Goal: Task Accomplishment & Management: Use online tool/utility

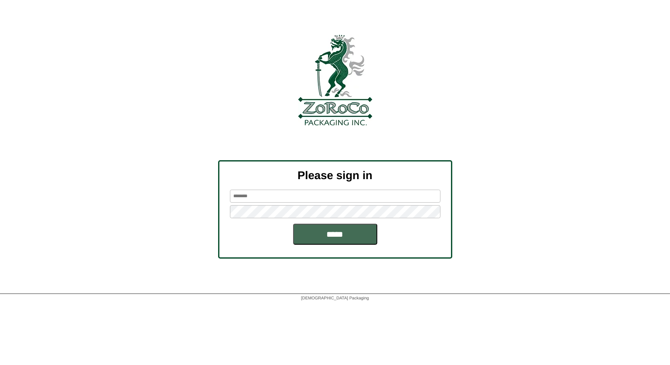
type input "*****"
click at [333, 229] on input "*****" at bounding box center [335, 234] width 84 height 21
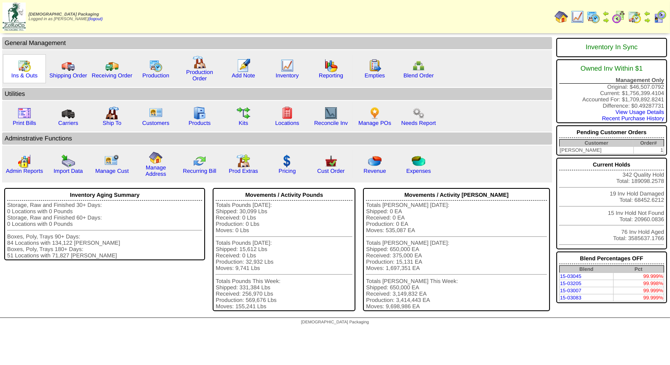
click at [24, 66] on img at bounding box center [24, 65] width 13 height 13
click at [284, 68] on img at bounding box center [286, 65] width 13 height 13
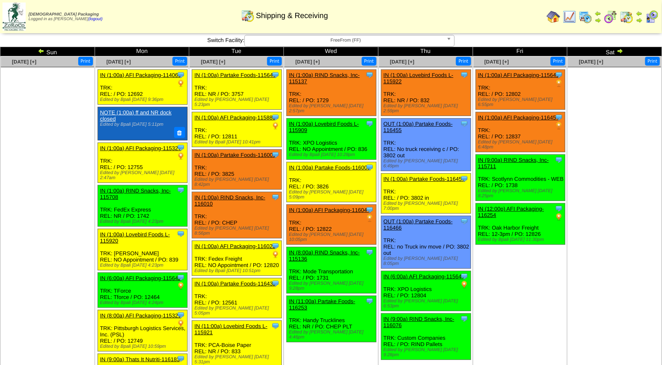
click at [591, 15] on img at bounding box center [585, 16] width 13 height 13
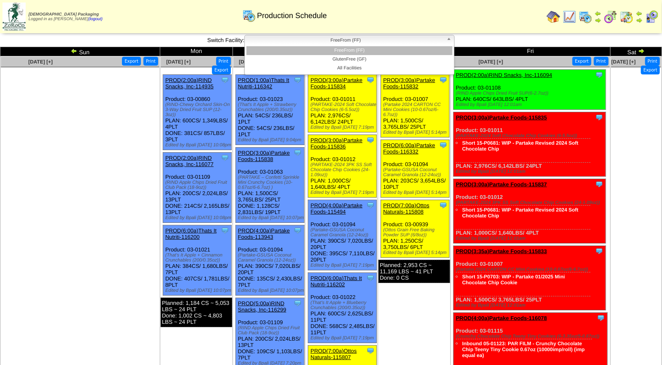
click at [343, 43] on span "FreeFrom (FF)" at bounding box center [345, 40] width 195 height 10
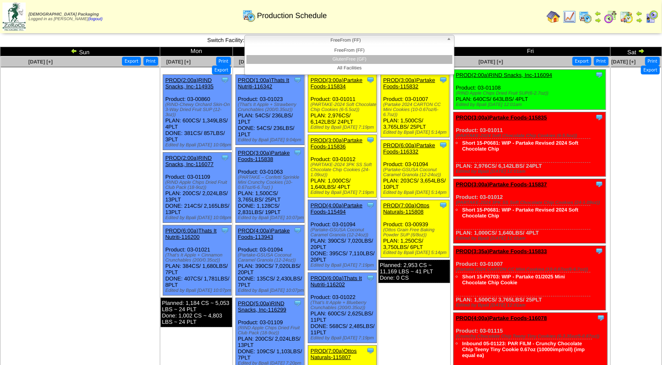
click at [345, 58] on li "GlutenFree (GF)" at bounding box center [350, 59] width 206 height 9
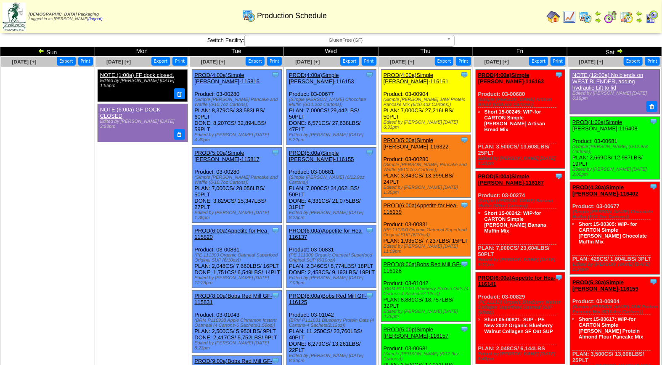
click at [650, 16] on img at bounding box center [652, 16] width 13 height 13
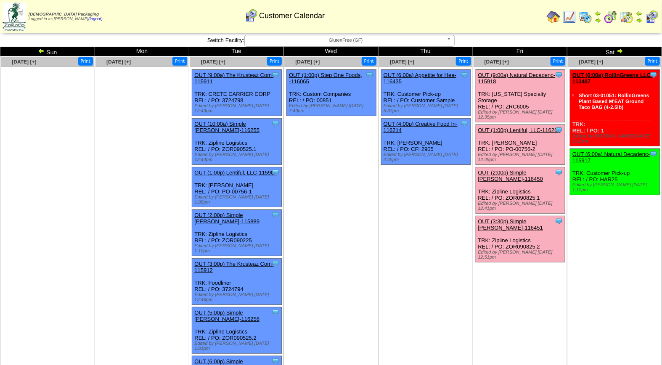
click at [338, 37] on span "GlutenFree (GF)" at bounding box center [345, 40] width 195 height 10
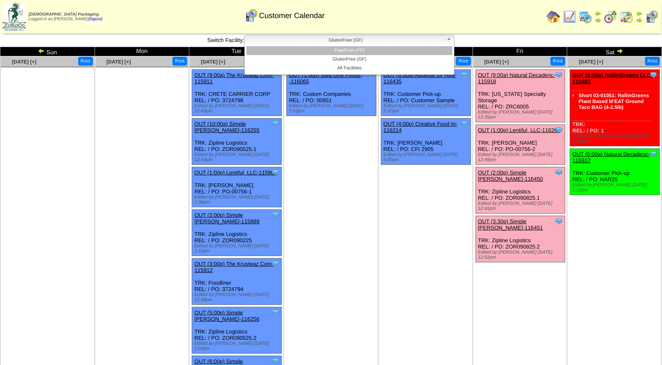
click at [342, 54] on li "FreeFrom (FF)" at bounding box center [350, 50] width 206 height 9
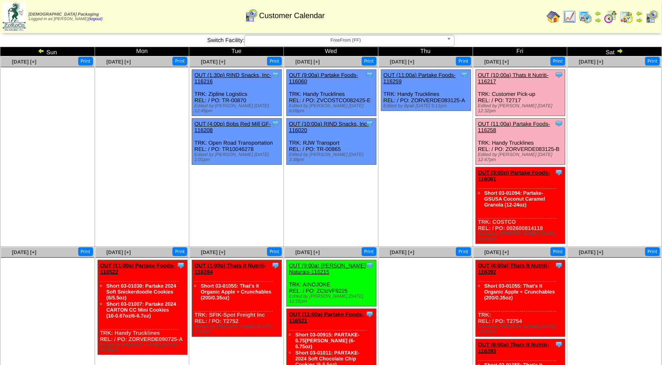
click at [348, 39] on span "FreeFrom (FF)" at bounding box center [345, 40] width 195 height 10
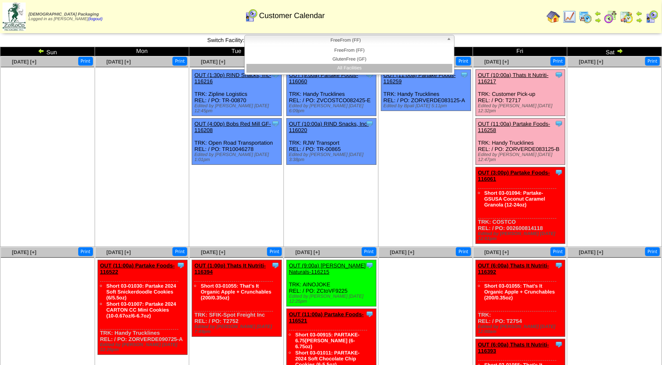
click at [347, 66] on li "All Facilities" at bounding box center [350, 68] width 206 height 9
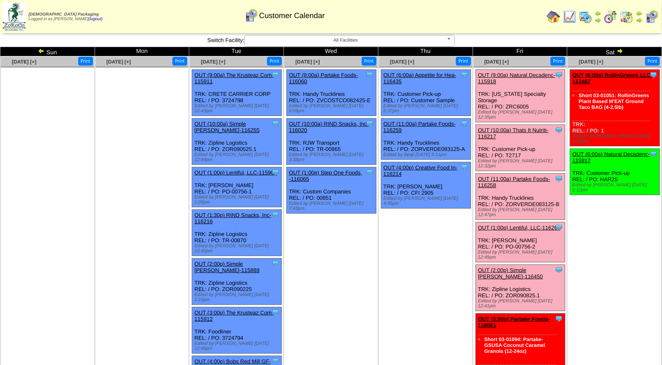
click at [528, 77] on link "OUT (9:00a) Natural Decadenc-115918" at bounding box center [516, 78] width 77 height 13
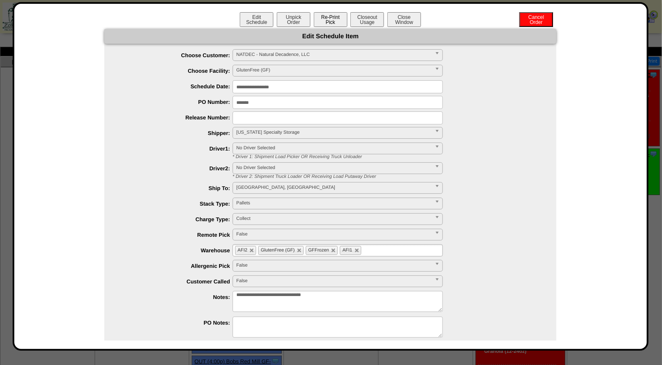
click at [331, 19] on button "Re-Print Pick" at bounding box center [331, 19] width 34 height 15
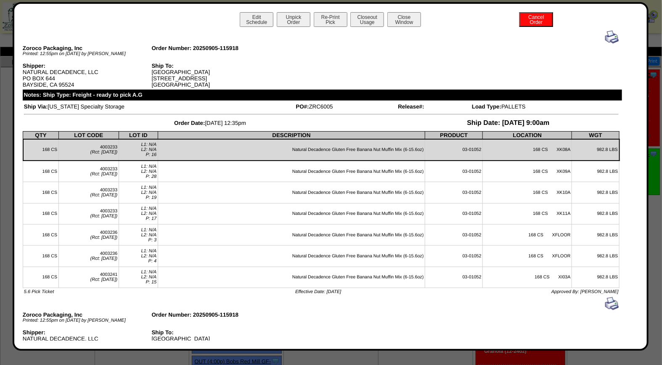
click at [606, 37] on img at bounding box center [612, 36] width 13 height 13
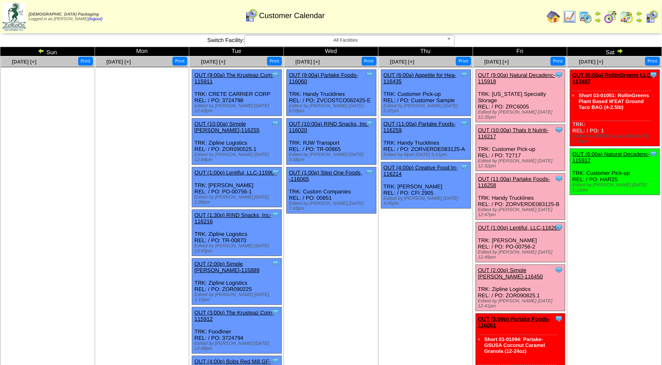
click at [516, 127] on link "OUT (10:00a) Thats It Nutriti-116217" at bounding box center [513, 133] width 71 height 13
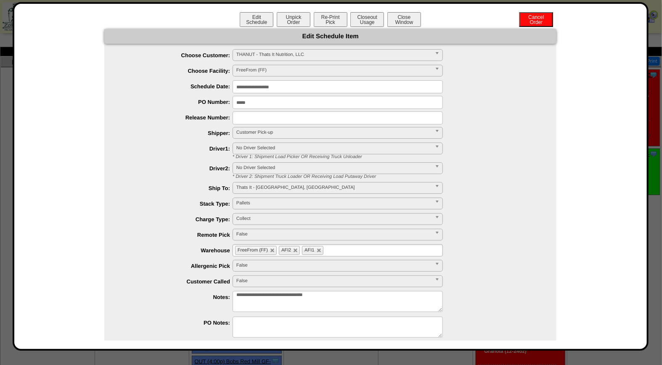
click at [587, 174] on div "**********" at bounding box center [331, 201] width 616 height 344
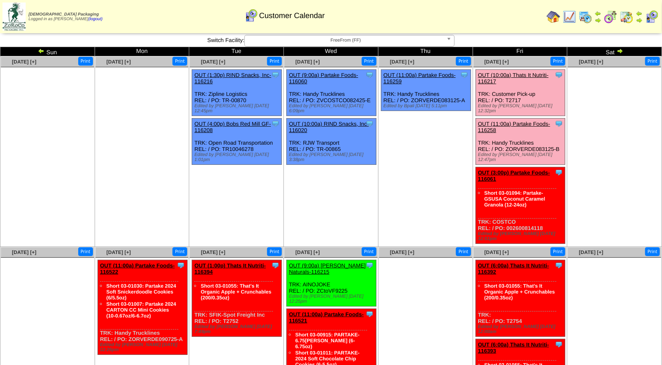
click at [448, 41] on b at bounding box center [451, 40] width 8 height 11
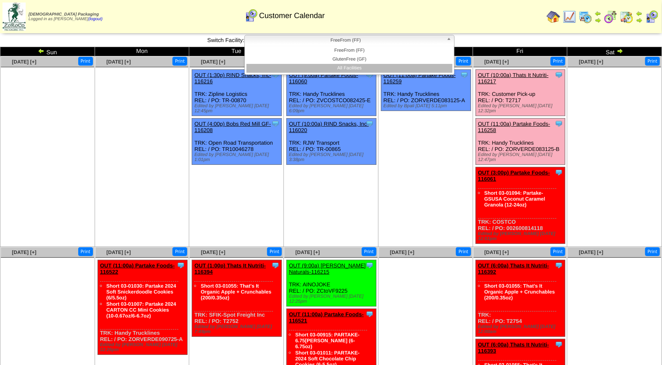
click at [425, 66] on li "All Facilities" at bounding box center [350, 68] width 206 height 9
